Goal: Transaction & Acquisition: Subscribe to service/newsletter

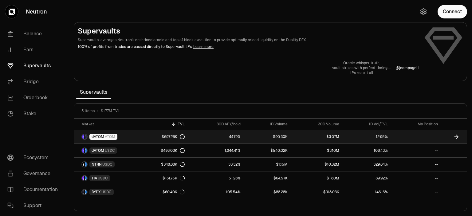
click at [215, 134] on link "44.79%" at bounding box center [216, 137] width 56 height 14
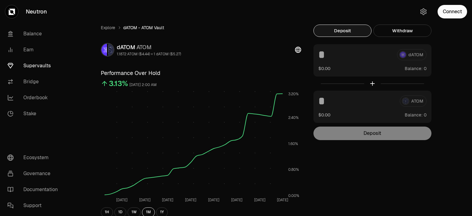
click at [48, 64] on link "Supervaults" at bounding box center [34, 66] width 64 height 16
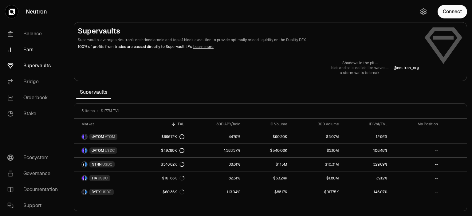
click at [21, 44] on link "Earn" at bounding box center [34, 50] width 64 height 16
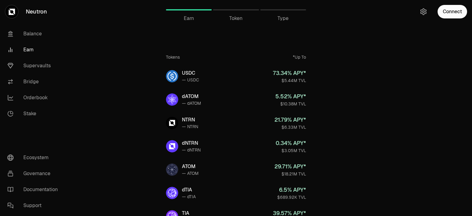
click at [21, 48] on link "Earn" at bounding box center [34, 50] width 64 height 16
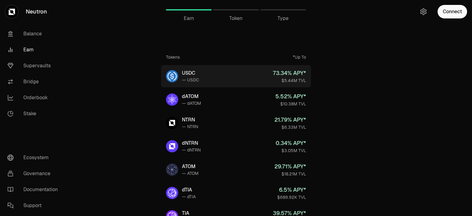
click at [249, 83] on link "USDC — USDC 73.34 % APY* $5.44M TVL" at bounding box center [236, 76] width 150 height 22
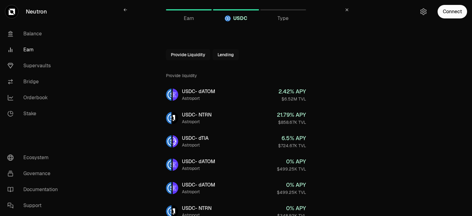
click at [221, 55] on button "Lending" at bounding box center [226, 54] width 26 height 11
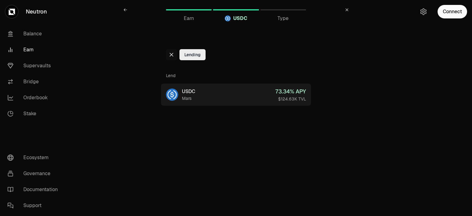
click at [219, 93] on link "USDC Mars 73.34 % APY $124.63K TVL" at bounding box center [236, 95] width 150 height 22
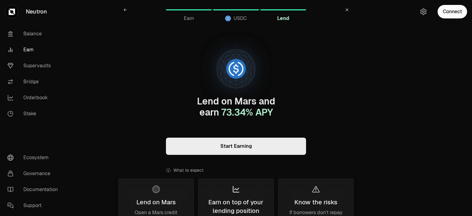
click at [252, 142] on link "Start Earning" at bounding box center [236, 146] width 140 height 17
